Goal: Task Accomplishment & Management: Complete application form

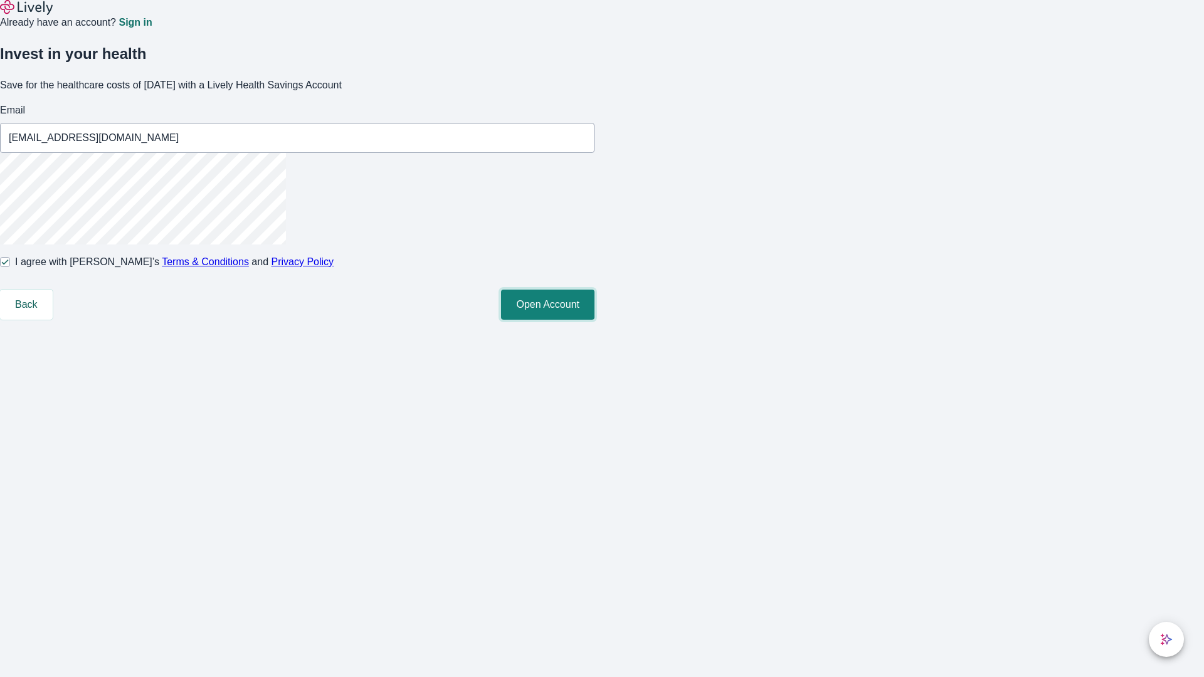
click at [594, 320] on button "Open Account" at bounding box center [547, 305] width 93 height 30
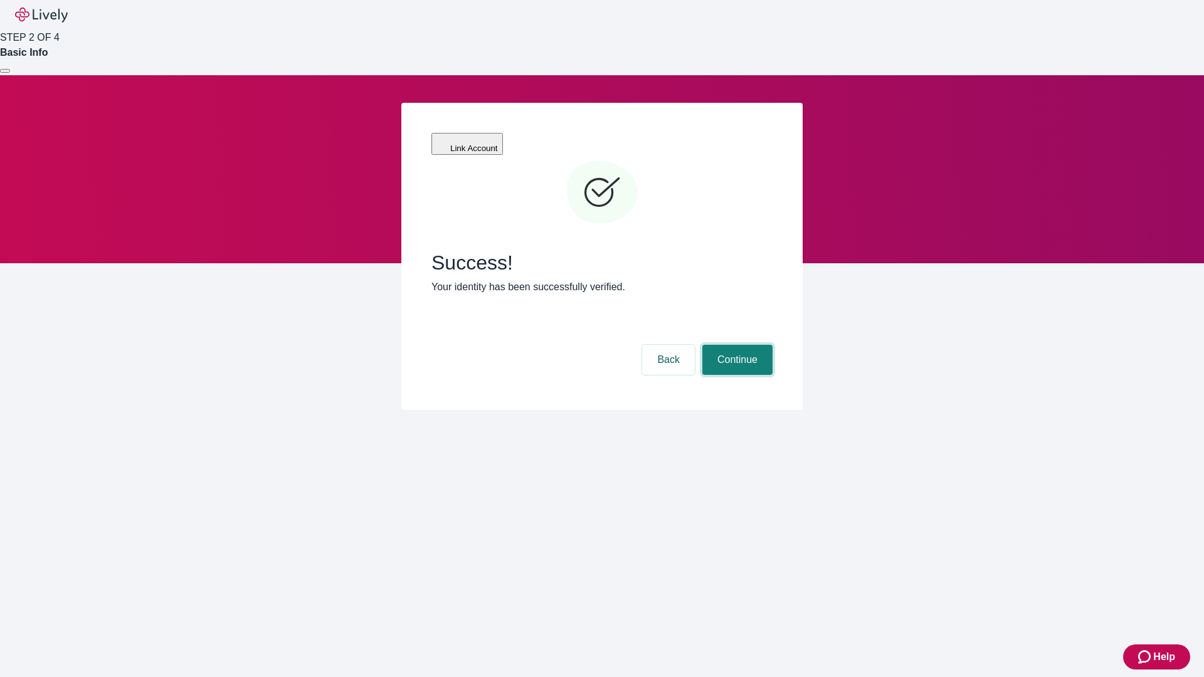
click at [736, 345] on button "Continue" at bounding box center [737, 360] width 70 height 30
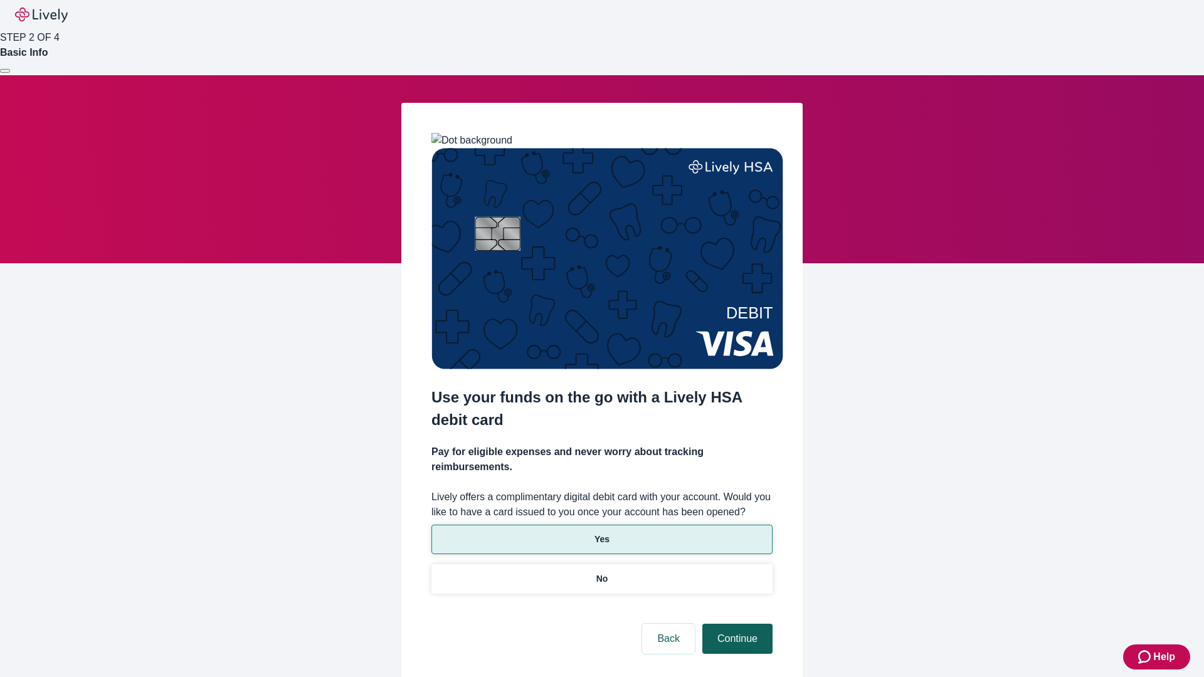
click at [601, 573] on p "No" at bounding box center [602, 579] width 12 height 13
click at [736, 624] on button "Continue" at bounding box center [737, 639] width 70 height 30
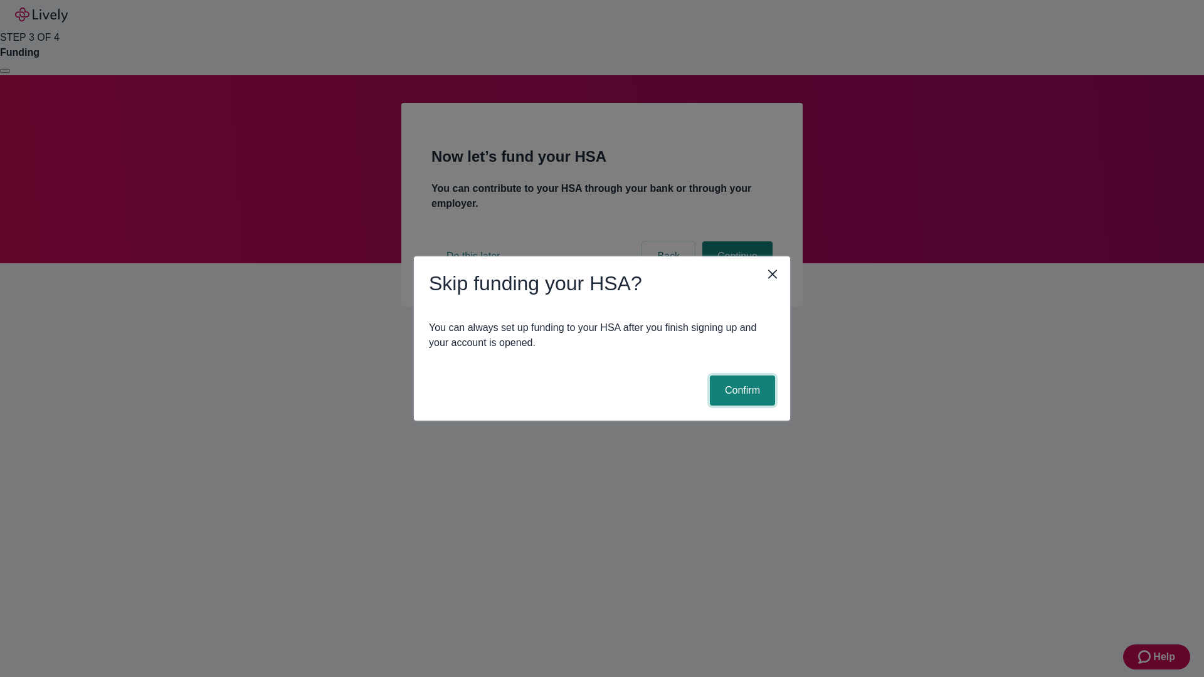
click at [741, 391] on button "Confirm" at bounding box center [742, 391] width 65 height 30
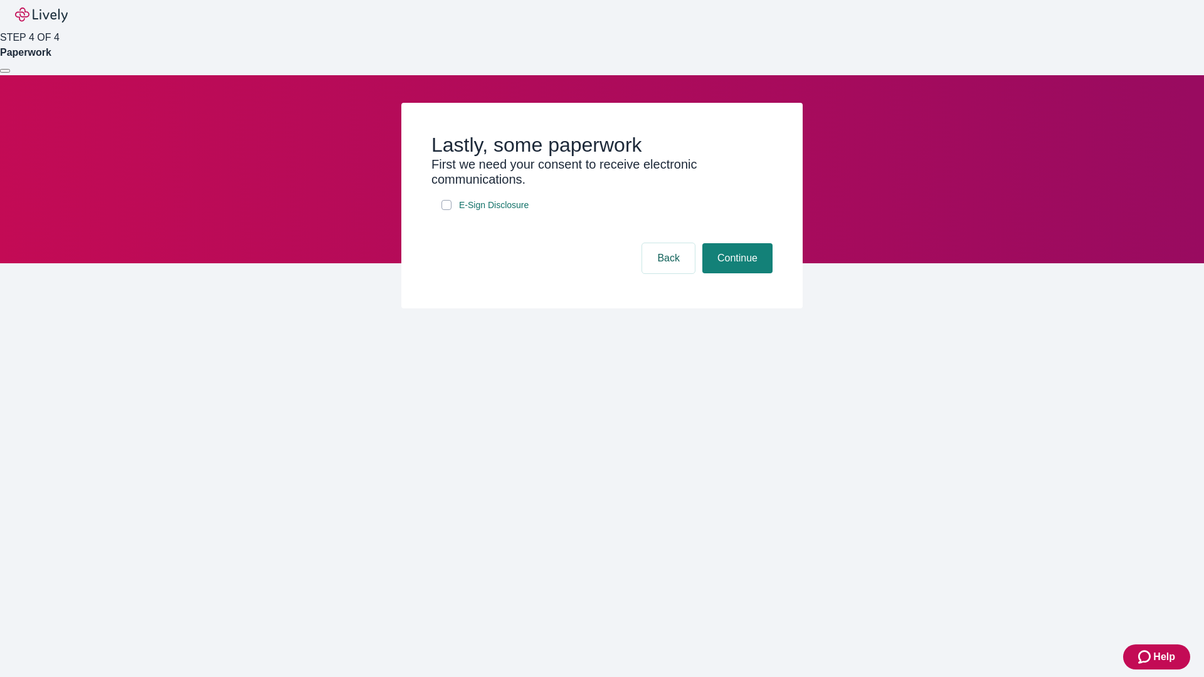
click at [446, 210] on input "E-Sign Disclosure" at bounding box center [446, 205] width 10 height 10
checkbox input "true"
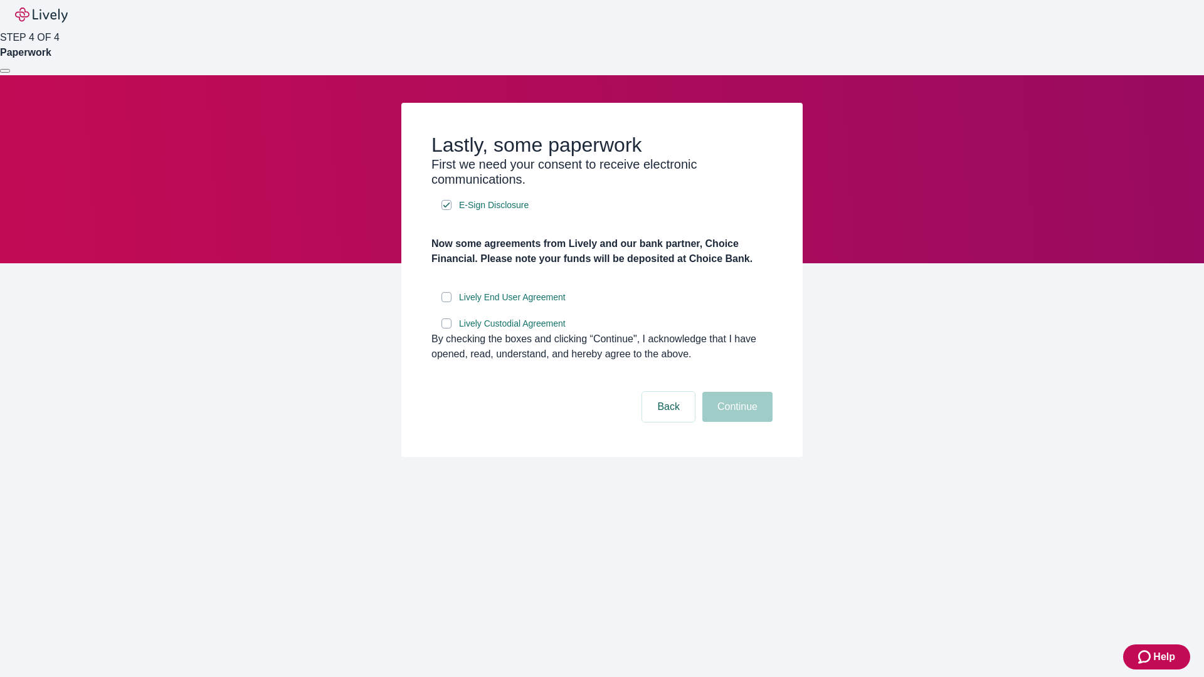
click at [446, 302] on input "Lively End User Agreement" at bounding box center [446, 297] width 10 height 10
checkbox input "true"
click at [446, 329] on input "Lively Custodial Agreement" at bounding box center [446, 324] width 10 height 10
checkbox input "true"
click at [736, 422] on button "Continue" at bounding box center [737, 407] width 70 height 30
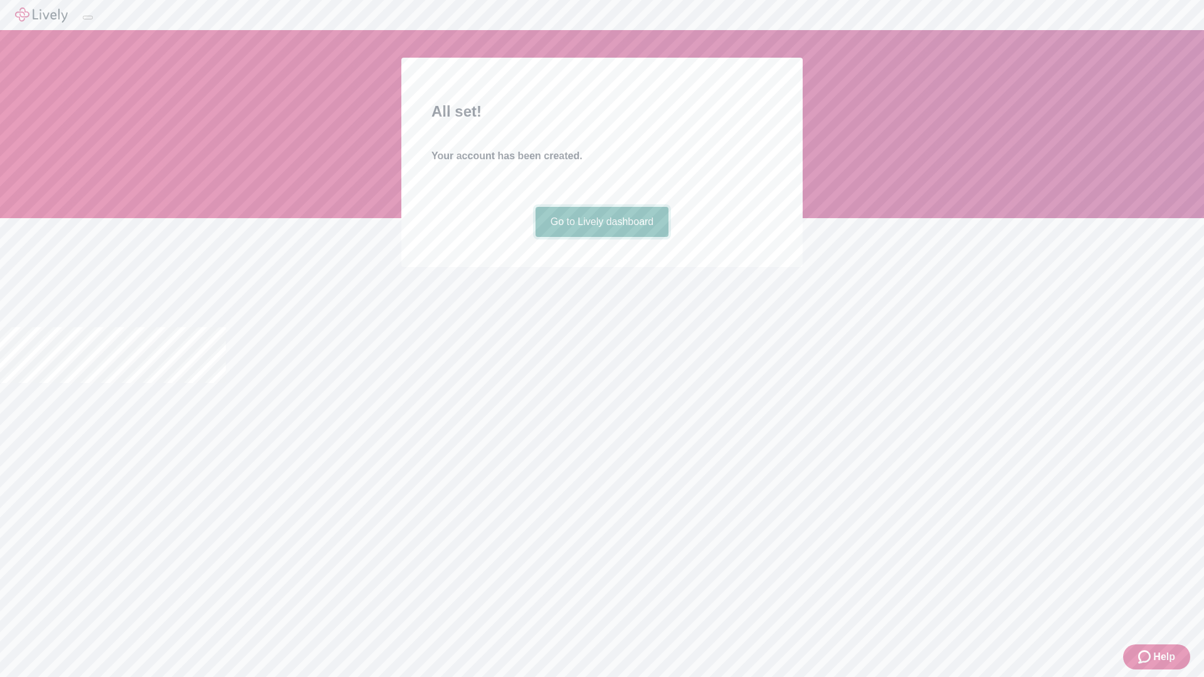
click at [601, 237] on link "Go to Lively dashboard" at bounding box center [603, 222] width 134 height 30
